Goal: Communication & Community: Answer question/provide support

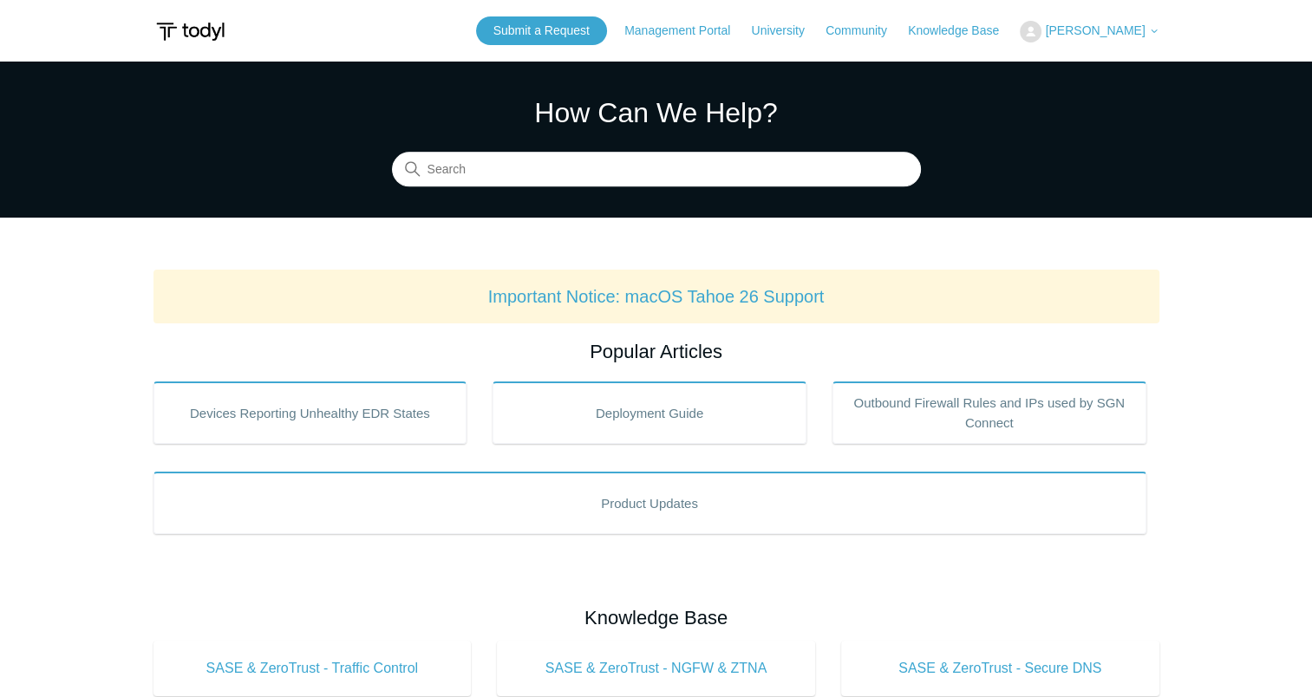
click at [1100, 35] on span "[PERSON_NAME]" at bounding box center [1095, 30] width 100 height 14
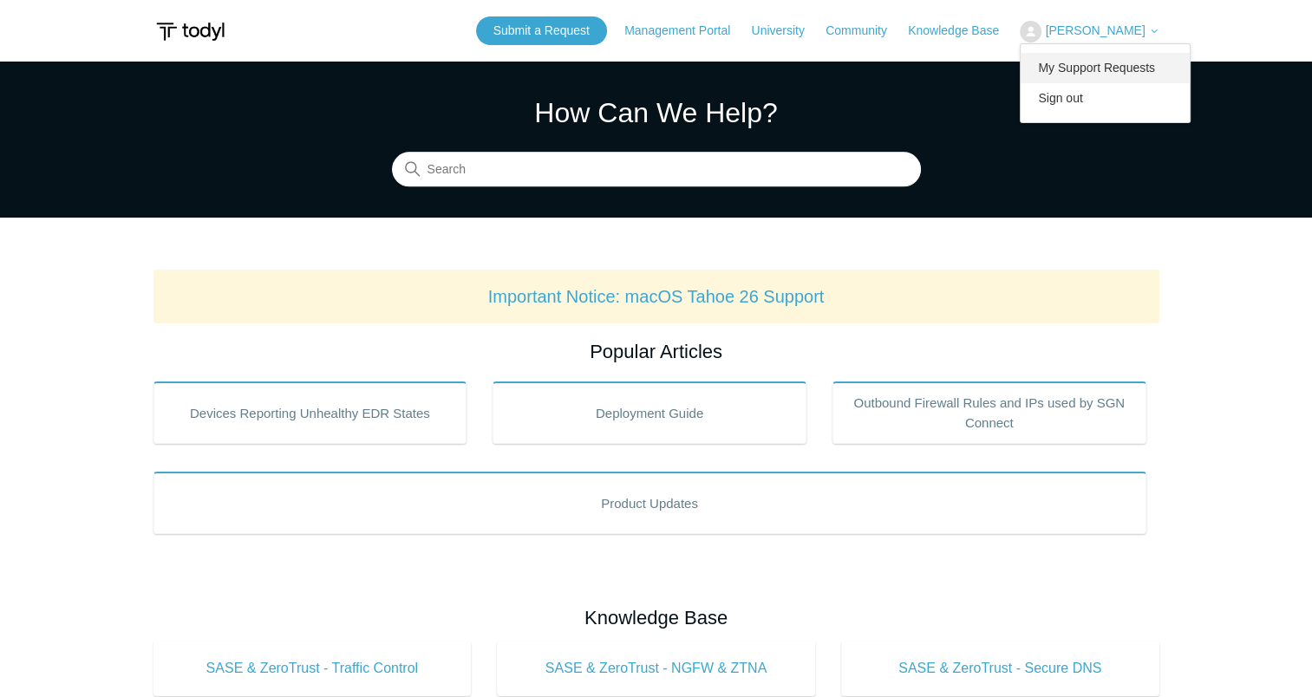
click at [1086, 67] on link "My Support Requests" at bounding box center [1105, 68] width 169 height 30
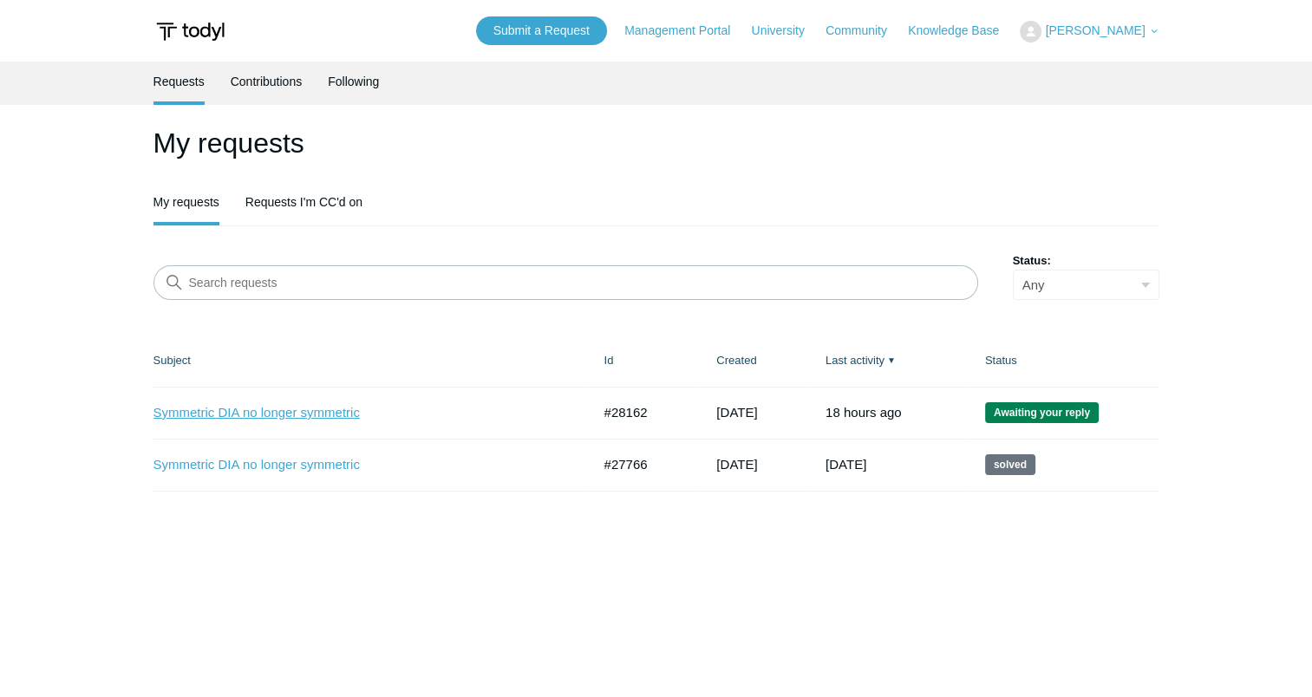
click at [324, 411] on link "Symmetric DIA no longer symmetric" at bounding box center [360, 413] width 412 height 20
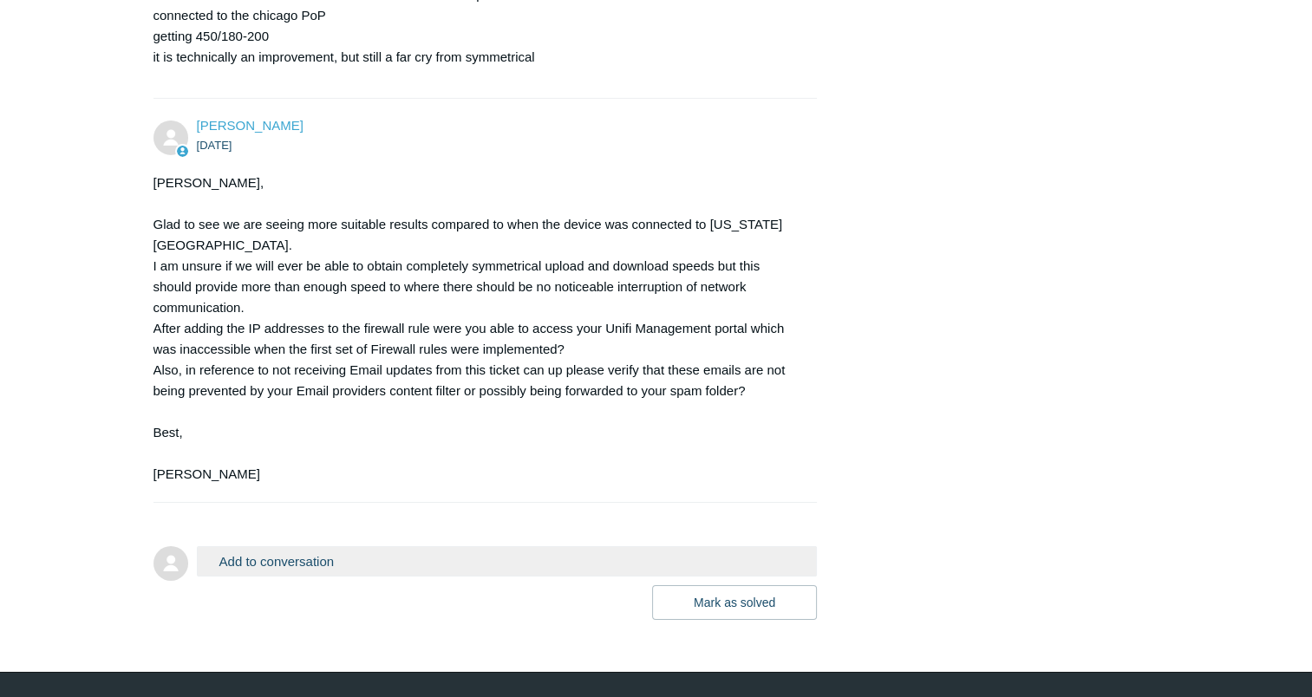
scroll to position [5721, 0]
click at [278, 577] on button "Add to conversation" at bounding box center [507, 561] width 621 height 30
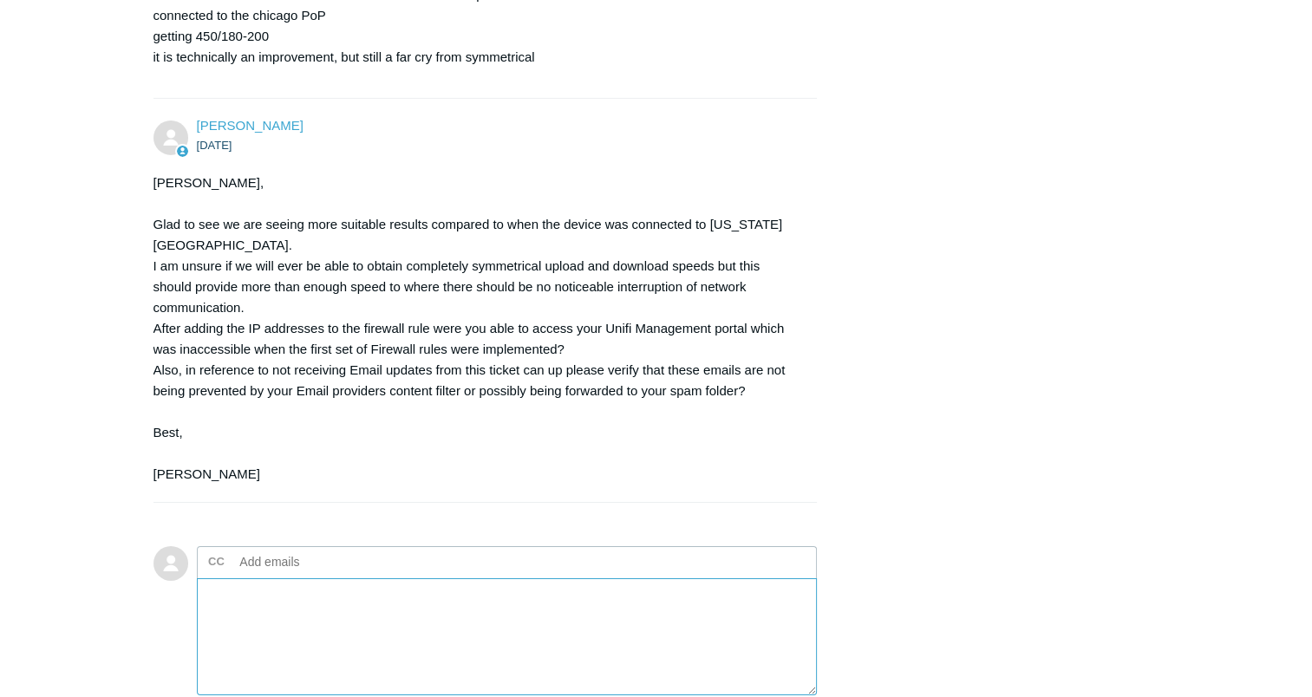
click at [271, 618] on textarea "Add your reply" at bounding box center [507, 636] width 621 height 117
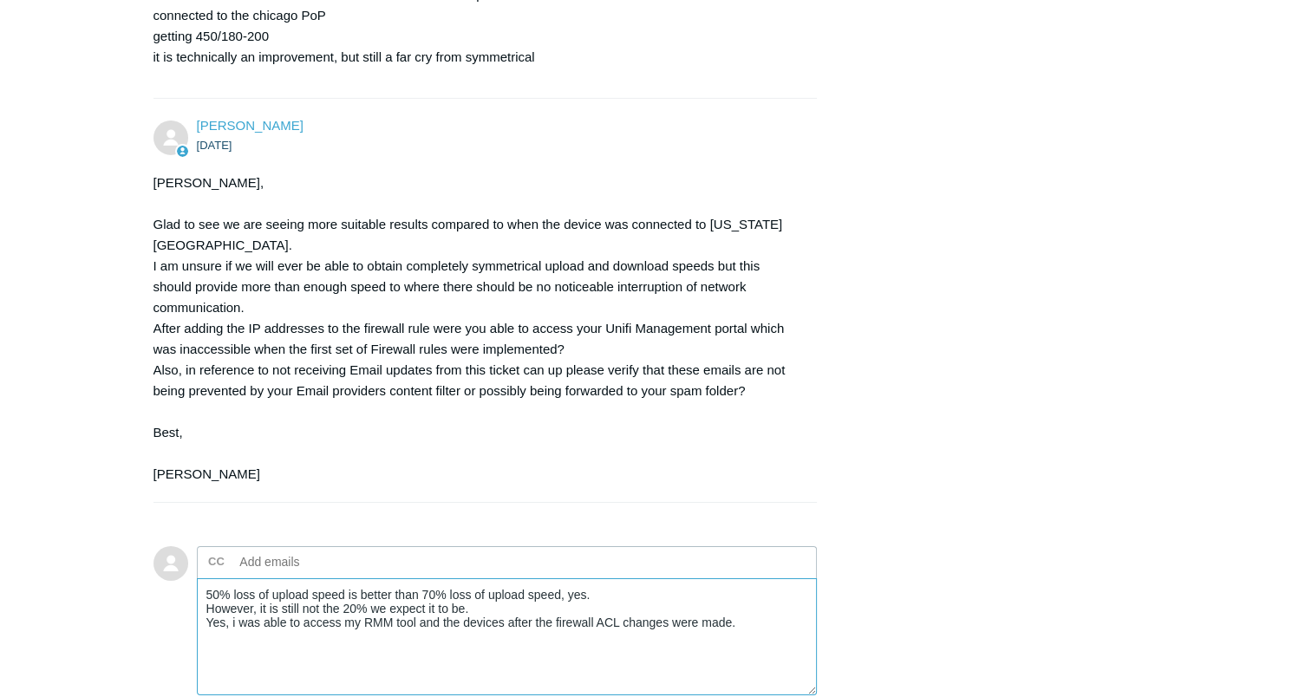
click at [239, 643] on textarea "50% loss of upload speed is better than 70% loss of upload speed, yes. However,…" at bounding box center [507, 636] width 621 height 117
click at [234, 652] on textarea "50% loss of upload speed is better than 70% loss of upload speed, yes. However,…" at bounding box center [507, 636] width 621 height 117
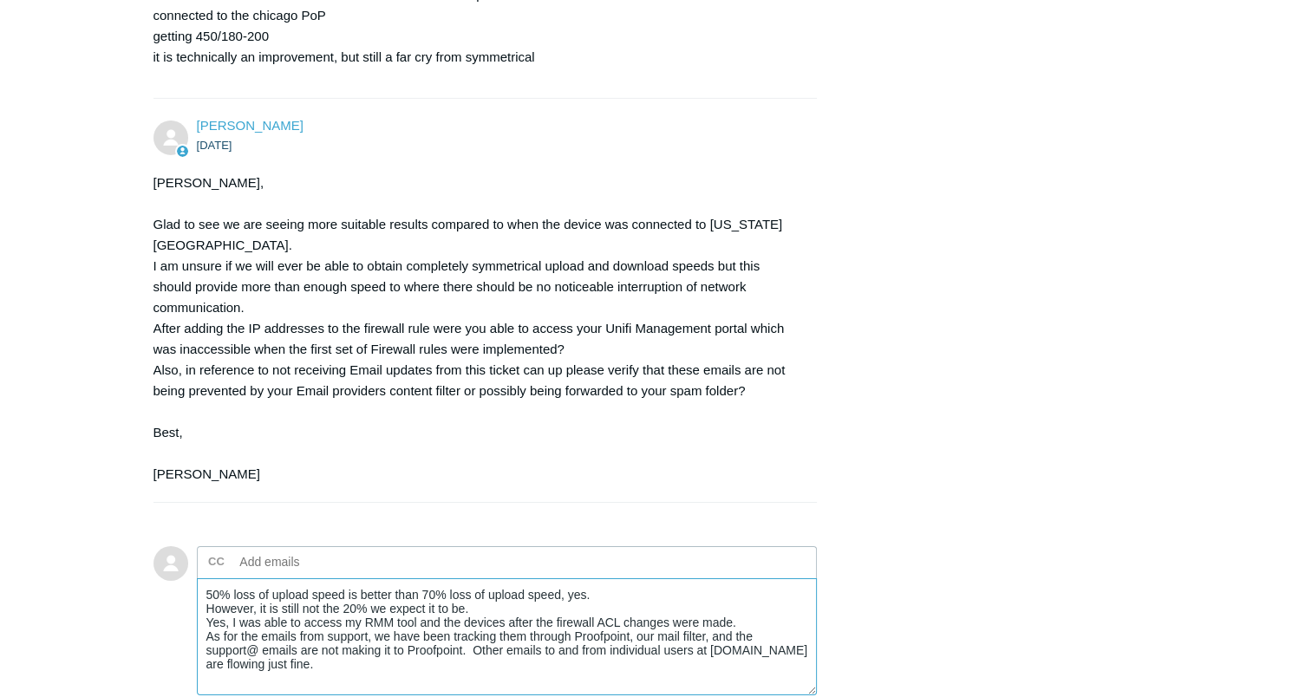
click at [490, 621] on textarea "50% loss of upload speed is better than 70% loss of upload speed, yes. However,…" at bounding box center [507, 636] width 621 height 117
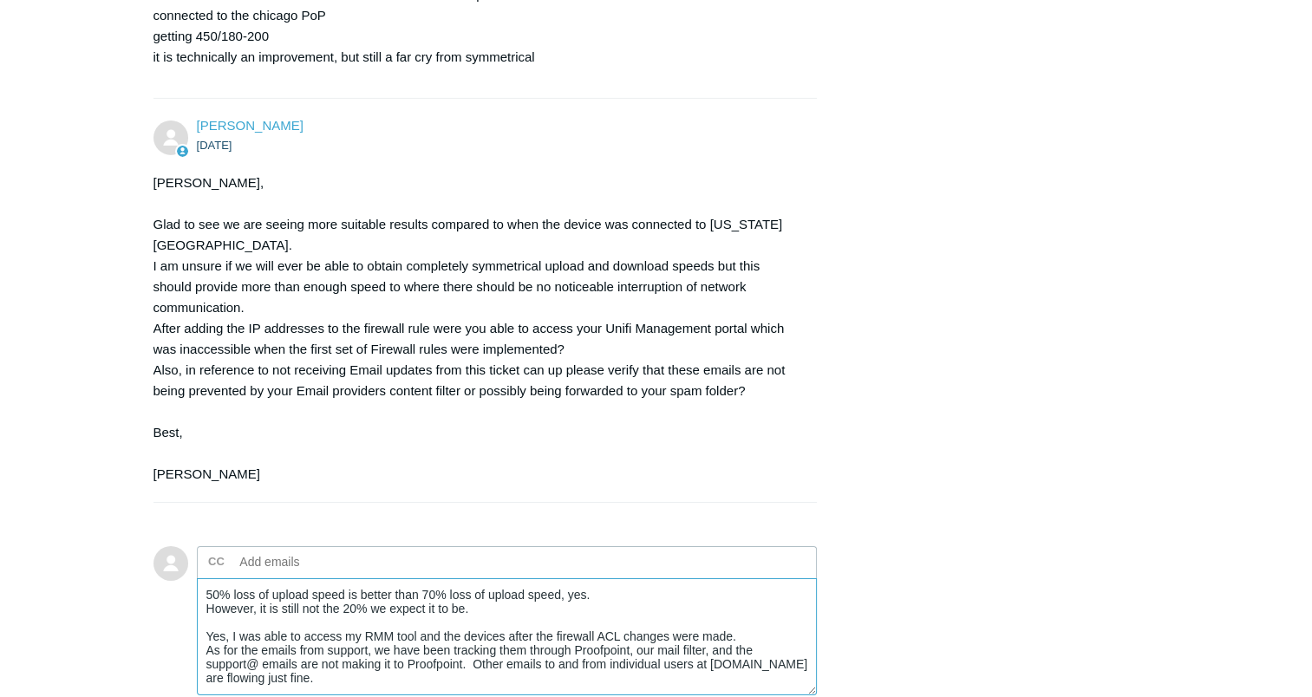
click at [753, 657] on textarea "50% loss of upload speed is better than 70% loss of upload speed, yes. However,…" at bounding box center [507, 636] width 621 height 117
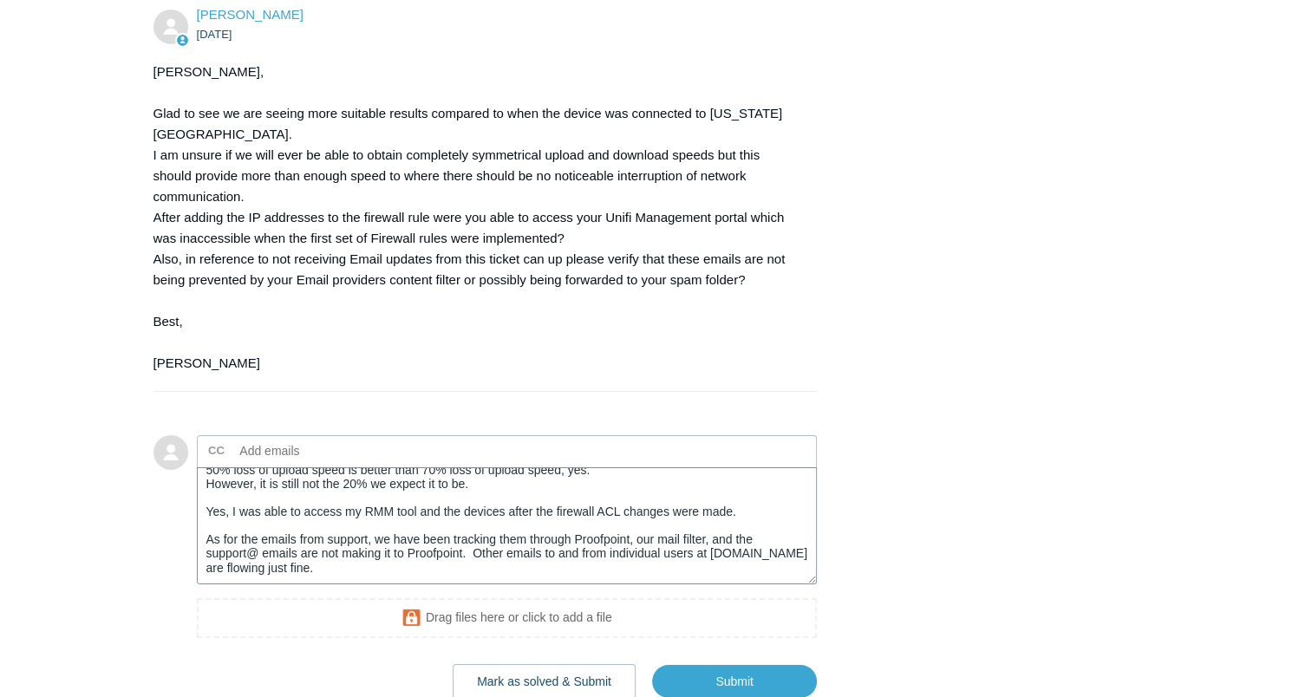
scroll to position [5896, 0]
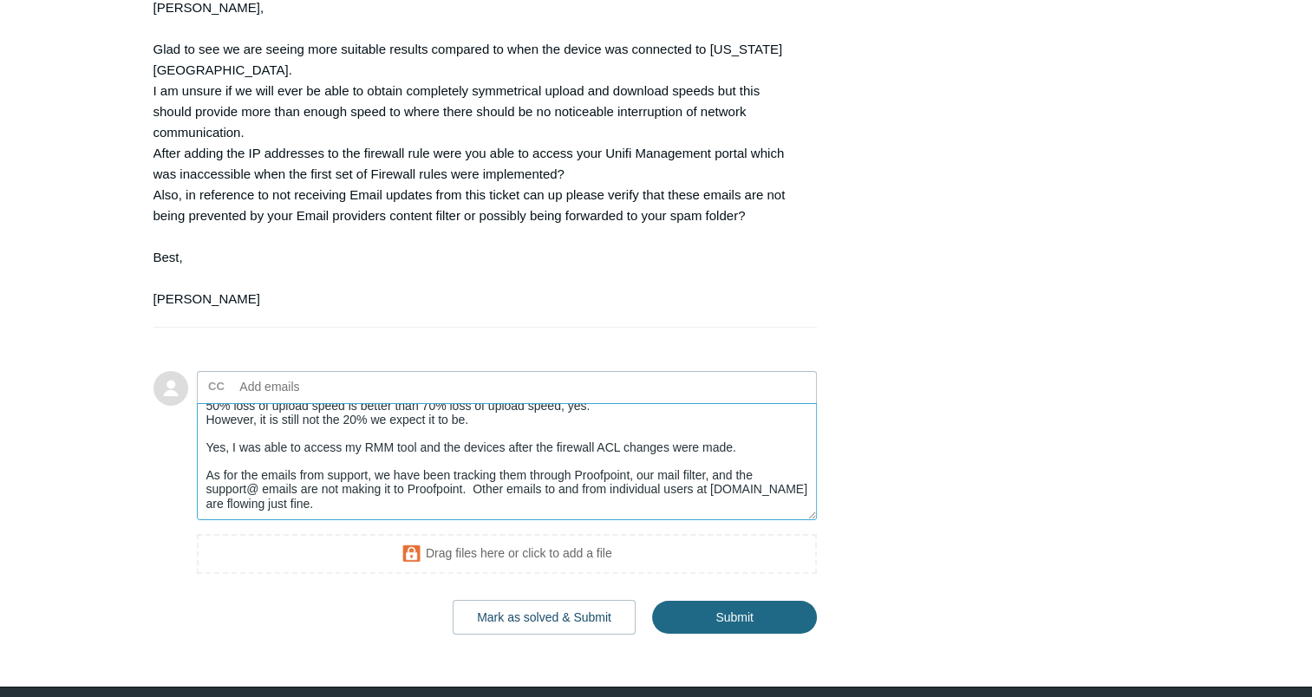
type textarea "50% loss of upload speed is better than 70% loss of upload speed, yes. However,…"
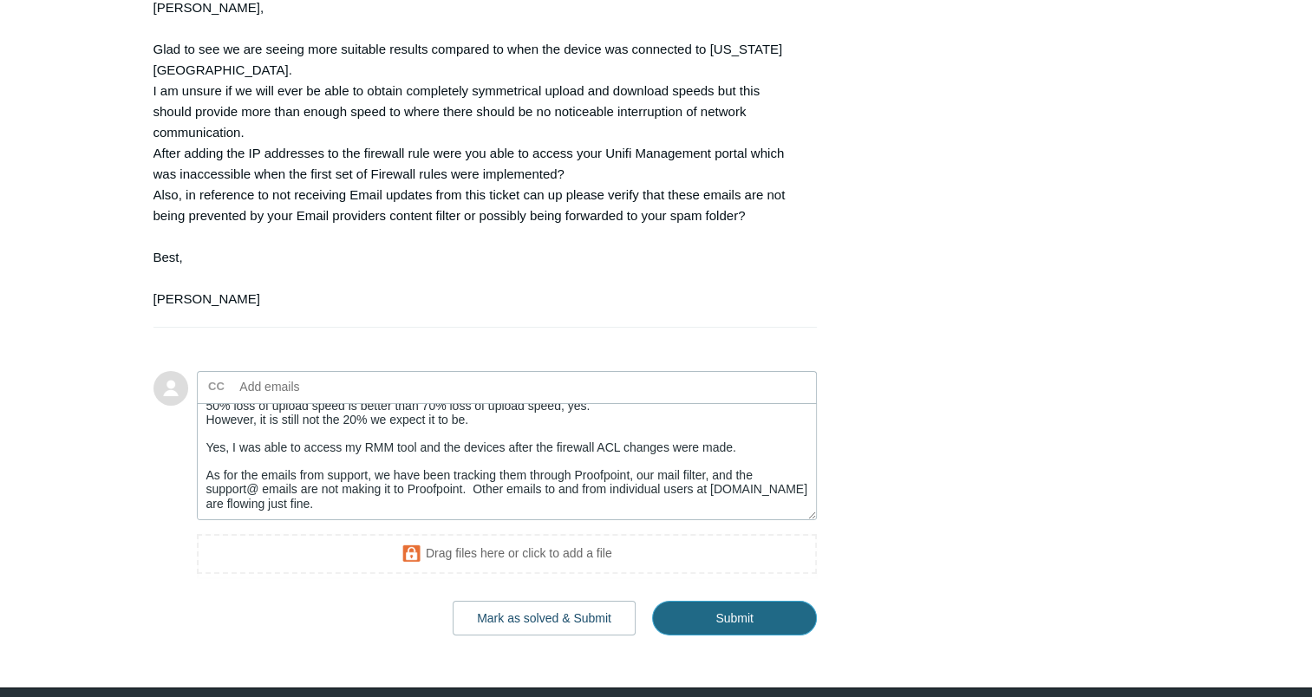
click at [753, 635] on input "Submit" at bounding box center [734, 618] width 165 height 35
